Goal: Task Accomplishment & Management: Complete application form

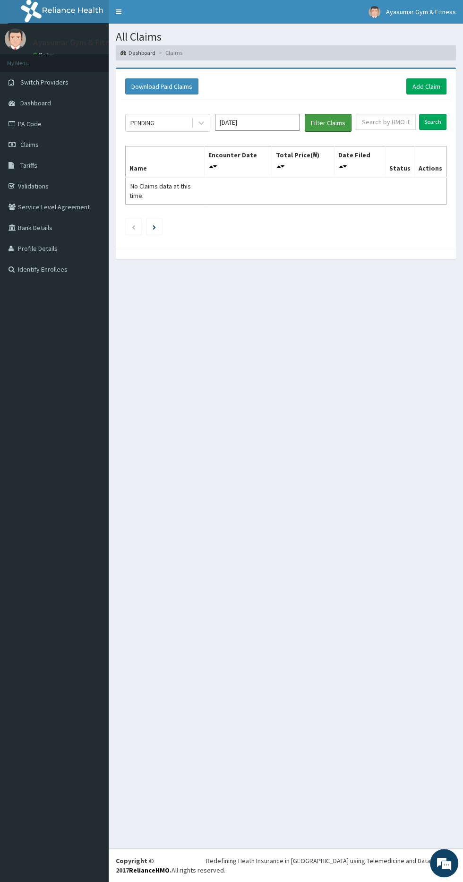
click at [329, 125] on button "Filter Claims" at bounding box center [328, 123] width 47 height 18
click at [446, 61] on section "Download Paid Claims Add Claim × Note you can only download claims within a max…" at bounding box center [286, 167] width 354 height 215
click at [437, 83] on link "Add Claim" at bounding box center [426, 86] width 40 height 16
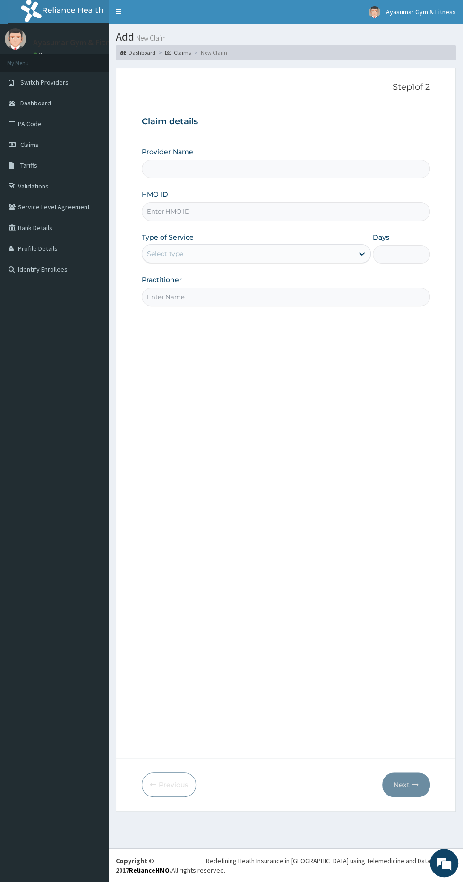
type input "Ayasumar Gym & Fitness Center"
type input "1"
click at [212, 207] on input "HMO ID" at bounding box center [286, 211] width 288 height 18
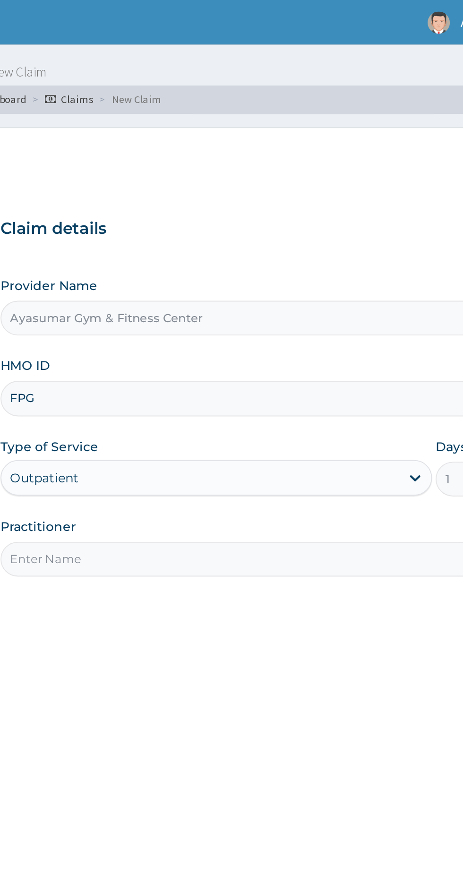
type input "FPG/10045/A"
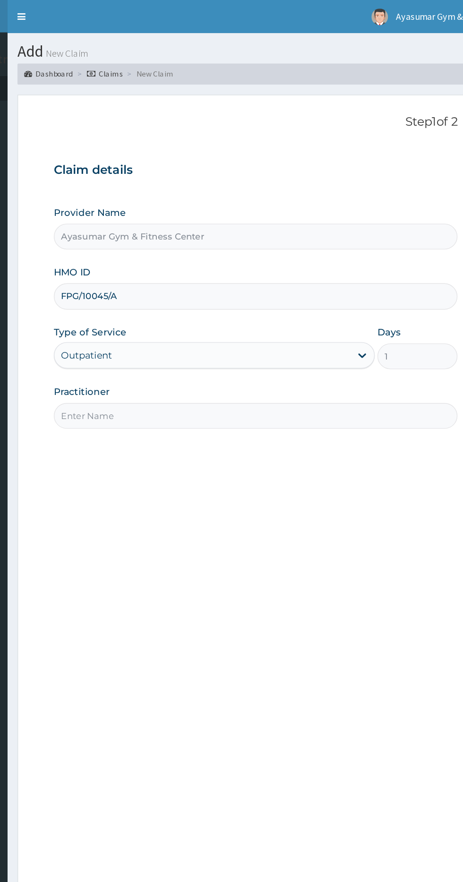
click at [308, 297] on input "Practitioner" at bounding box center [286, 297] width 288 height 18
type input "COACH BEAM"
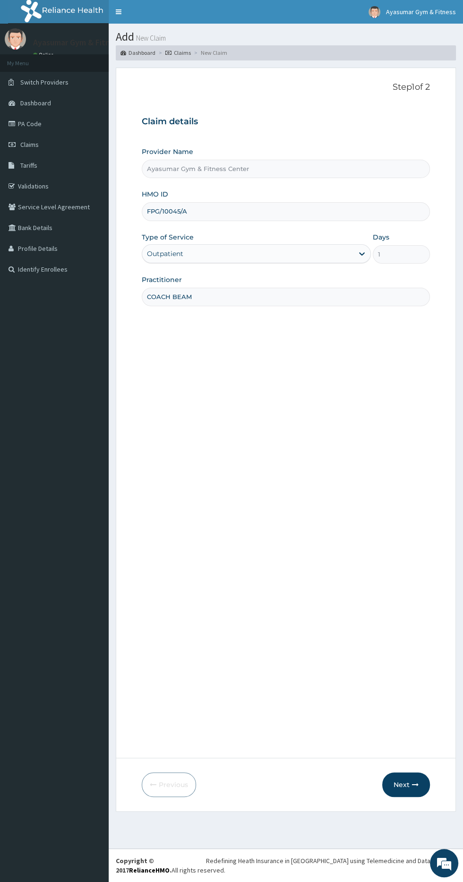
click at [401, 784] on button "Next" at bounding box center [406, 784] width 48 height 25
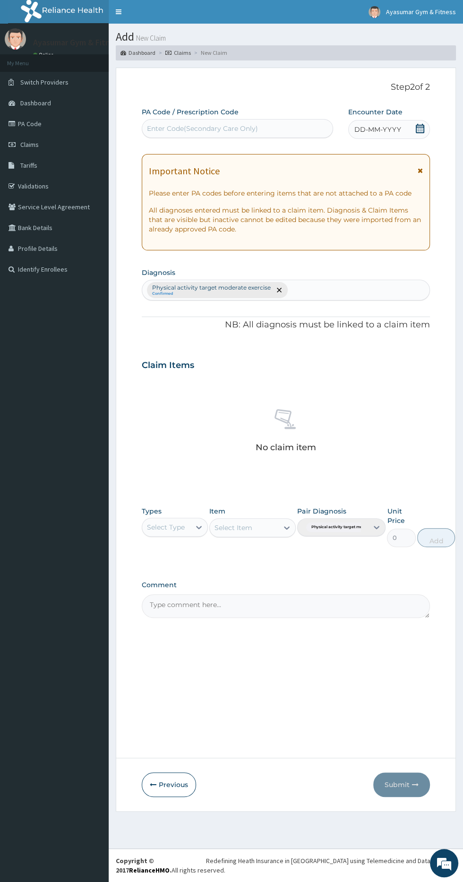
click at [420, 129] on icon at bounding box center [419, 128] width 9 height 9
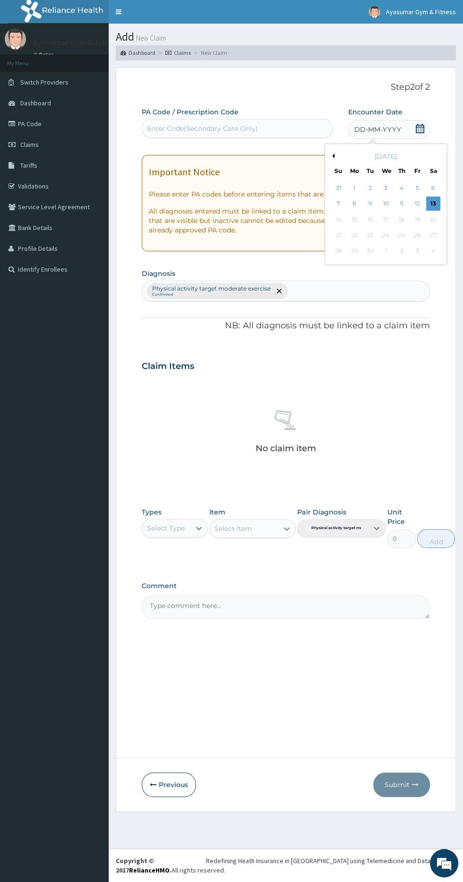
click at [429, 202] on div "13" at bounding box center [433, 204] width 14 height 14
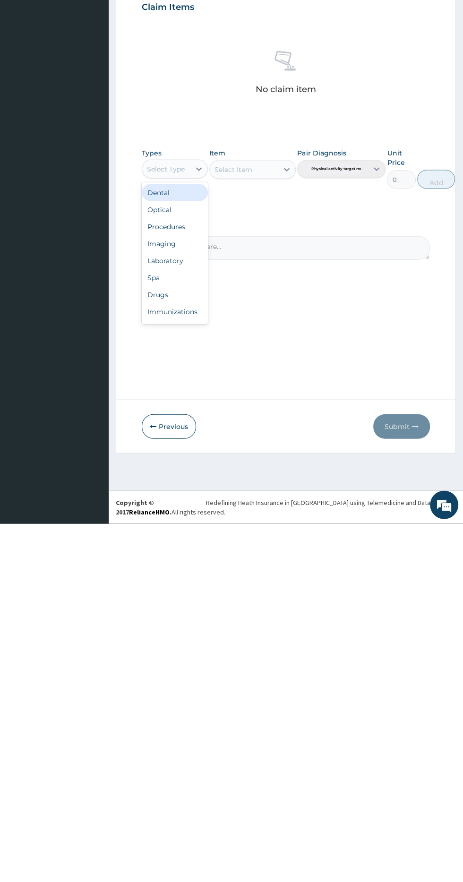
scroll to position [32, 0]
click at [202, 664] on div "Gym" at bounding box center [175, 672] width 66 height 17
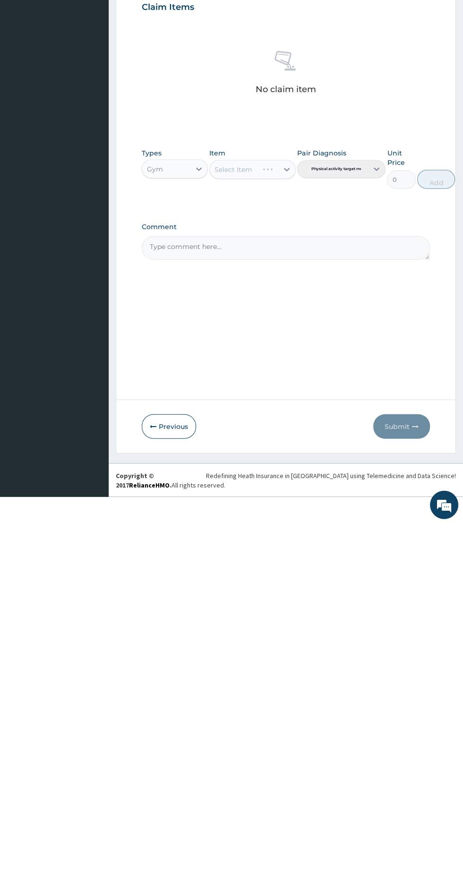
scroll to position [0, 0]
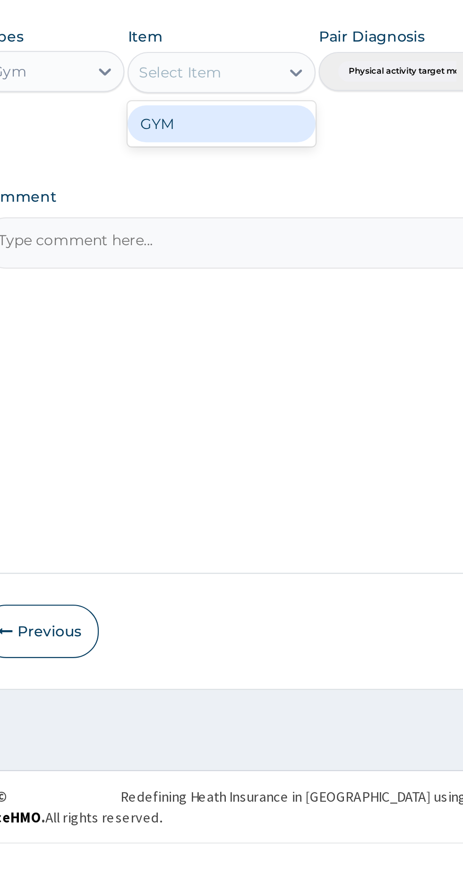
click at [277, 548] on div "GYM" at bounding box center [252, 551] width 86 height 17
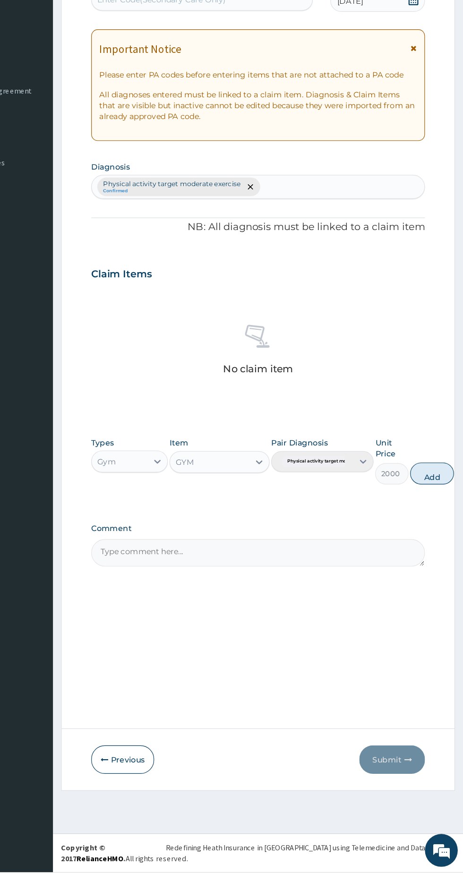
click at [431, 543] on button "Add" at bounding box center [436, 537] width 38 height 19
type input "0"
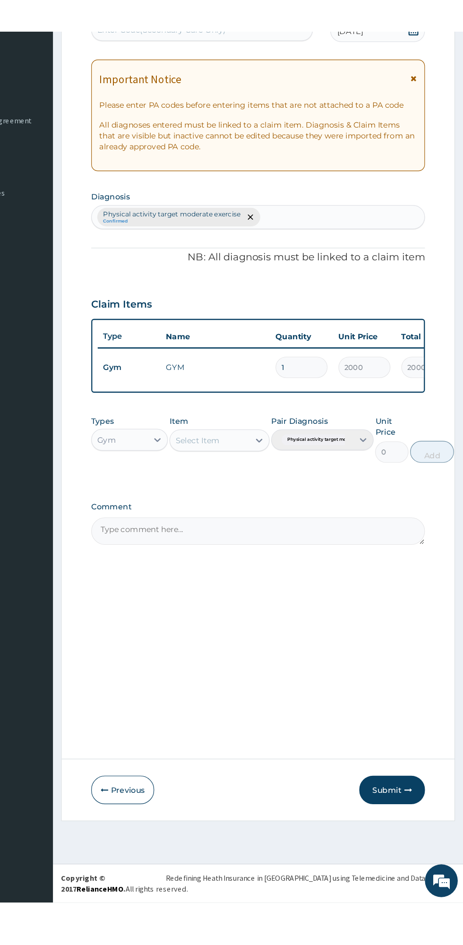
scroll to position [27, 0]
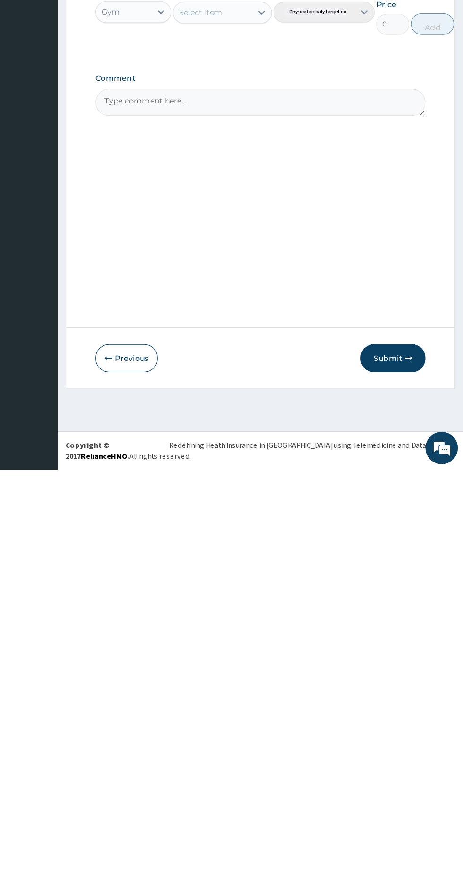
click at [415, 784] on icon "button" at bounding box center [415, 784] width 7 height 7
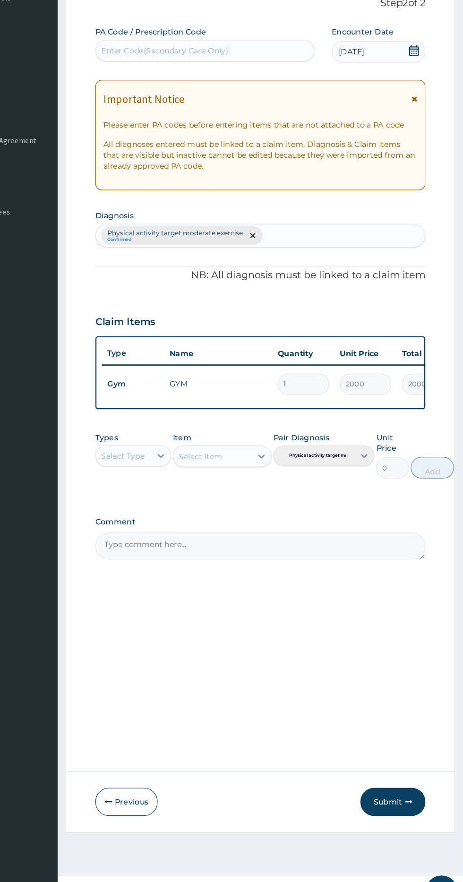
scroll to position [0, 0]
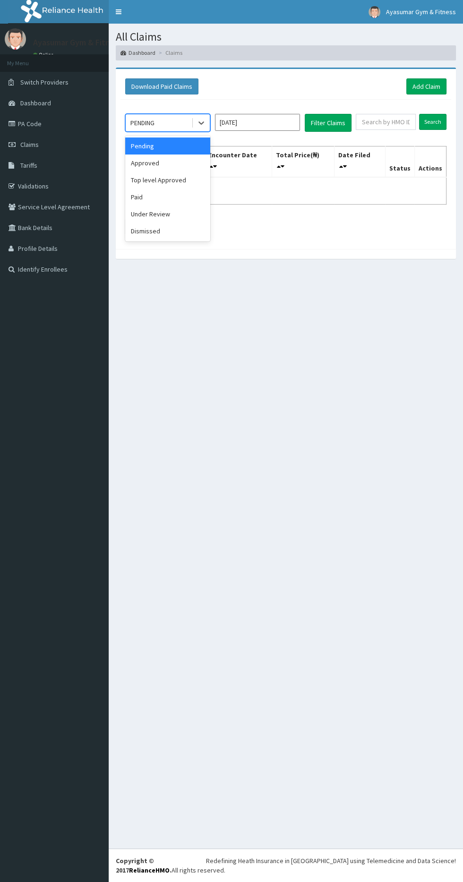
click at [163, 162] on div "Approved" at bounding box center [167, 162] width 85 height 17
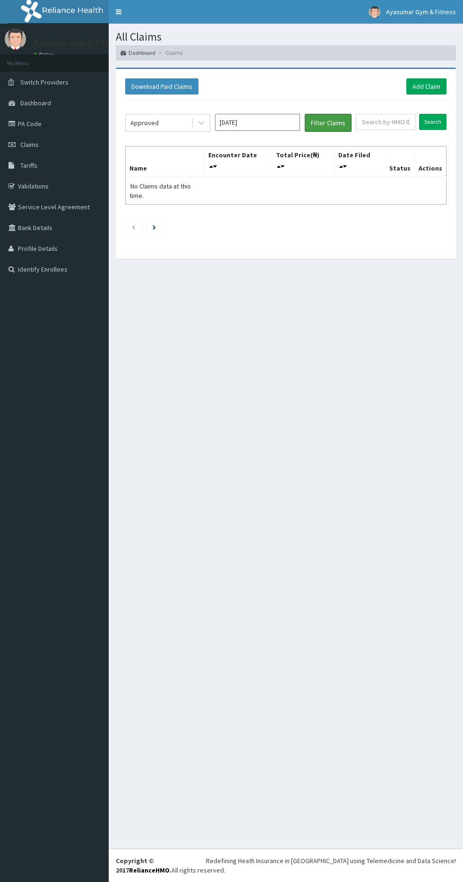
click at [342, 116] on button "Filter Claims" at bounding box center [328, 123] width 47 height 18
